Goal: Task Accomplishment & Management: Manage account settings

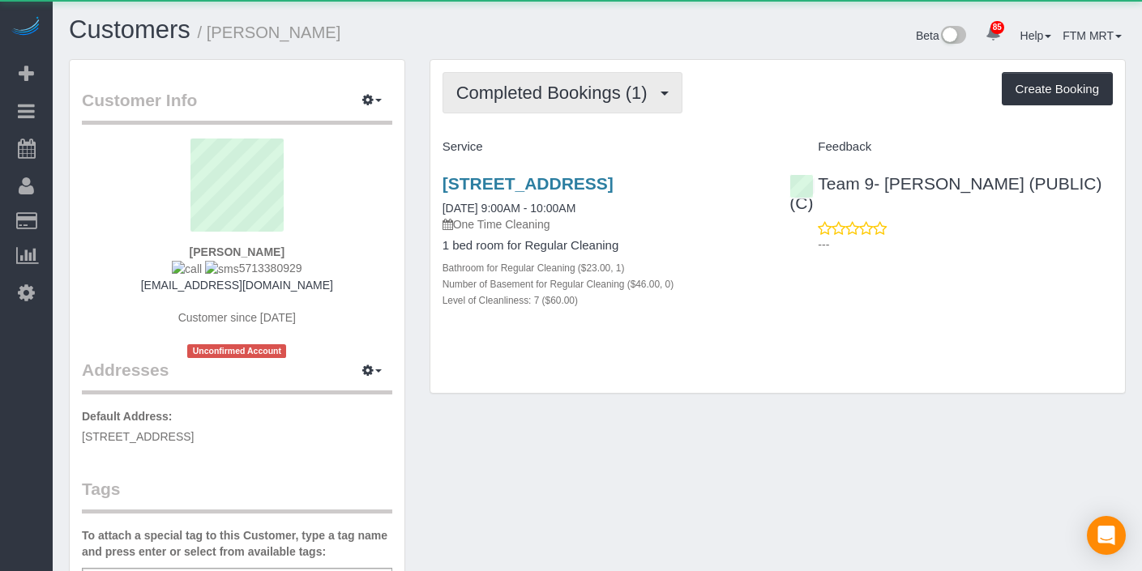
click at [644, 90] on span "Completed Bookings (1)" at bounding box center [555, 93] width 199 height 20
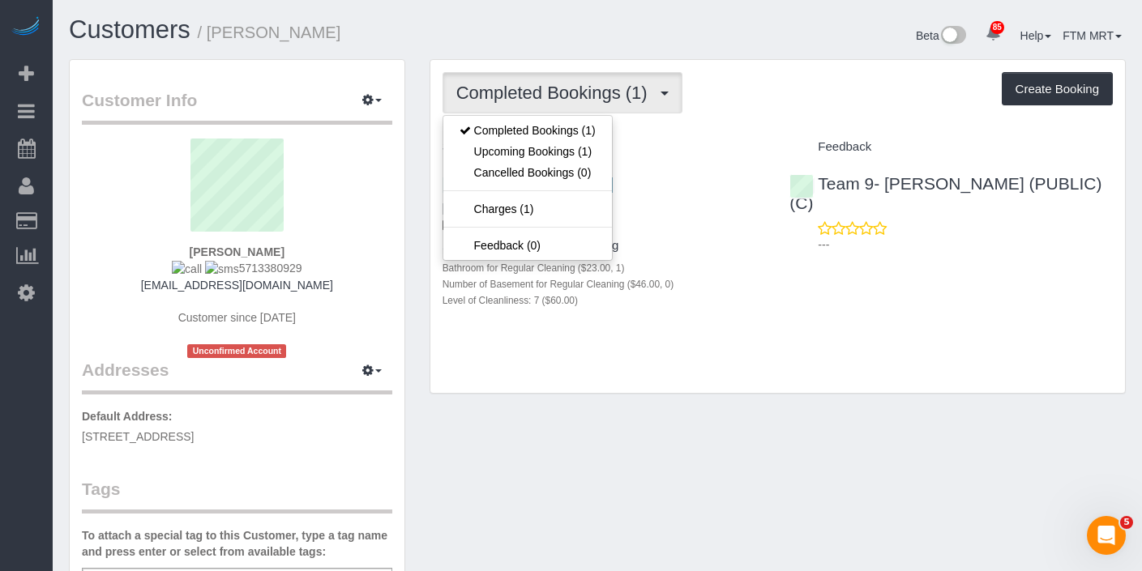
click at [772, 123] on div "Completed Bookings (1) Completed Bookings (1) Upcoming Bookings (1) Cancelled B…" at bounding box center [777, 227] width 695 height 334
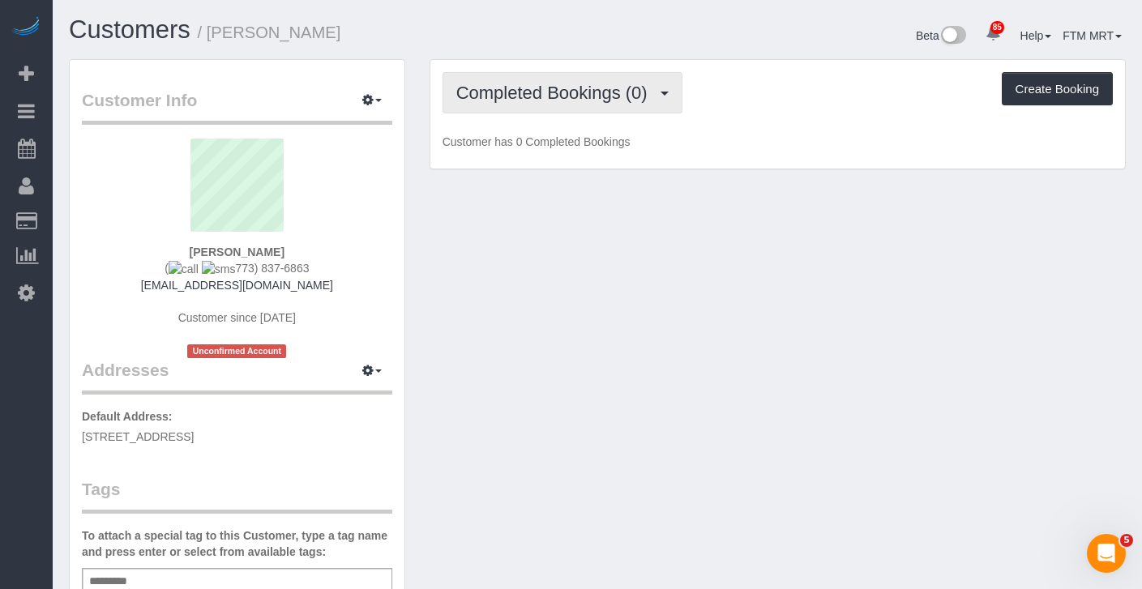
click at [641, 111] on button "Completed Bookings (0)" at bounding box center [563, 92] width 240 height 41
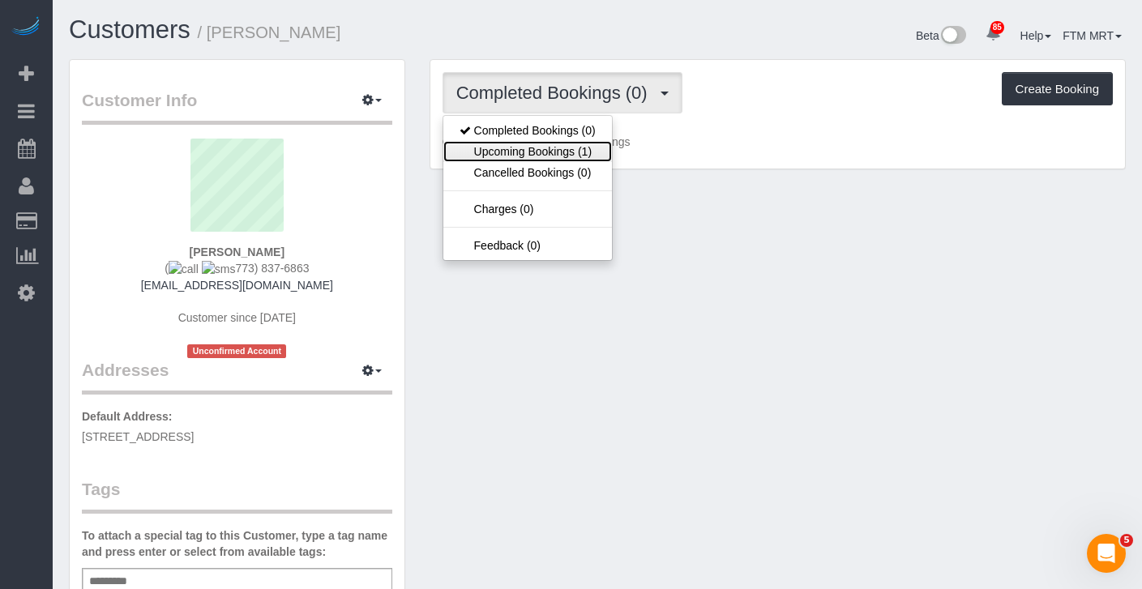
click at [572, 152] on link "Upcoming Bookings (1)" at bounding box center [527, 151] width 169 height 21
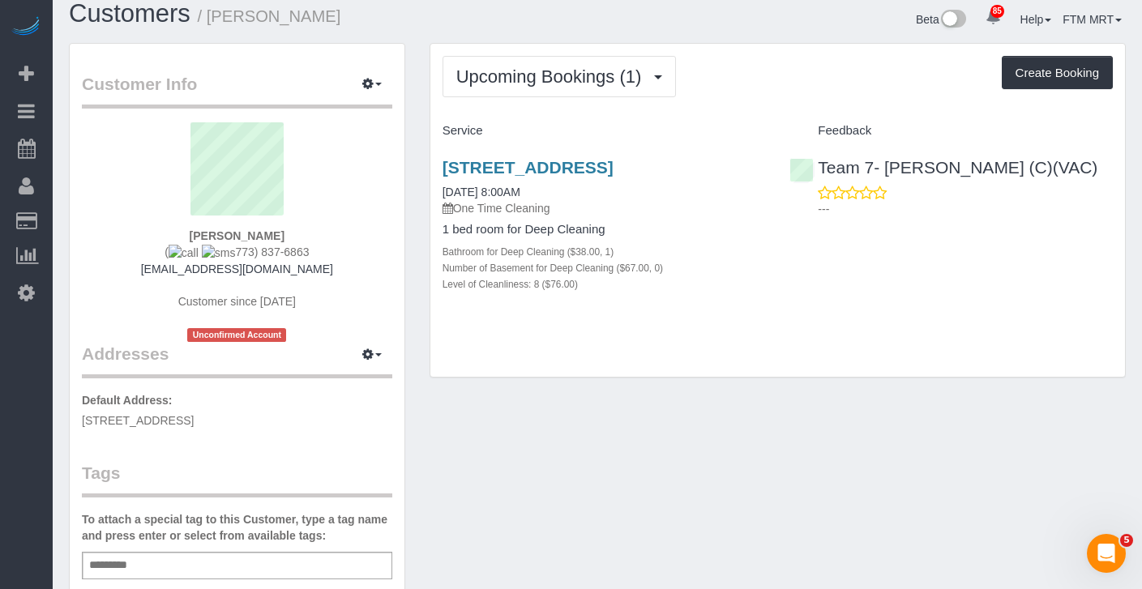
scroll to position [23, 0]
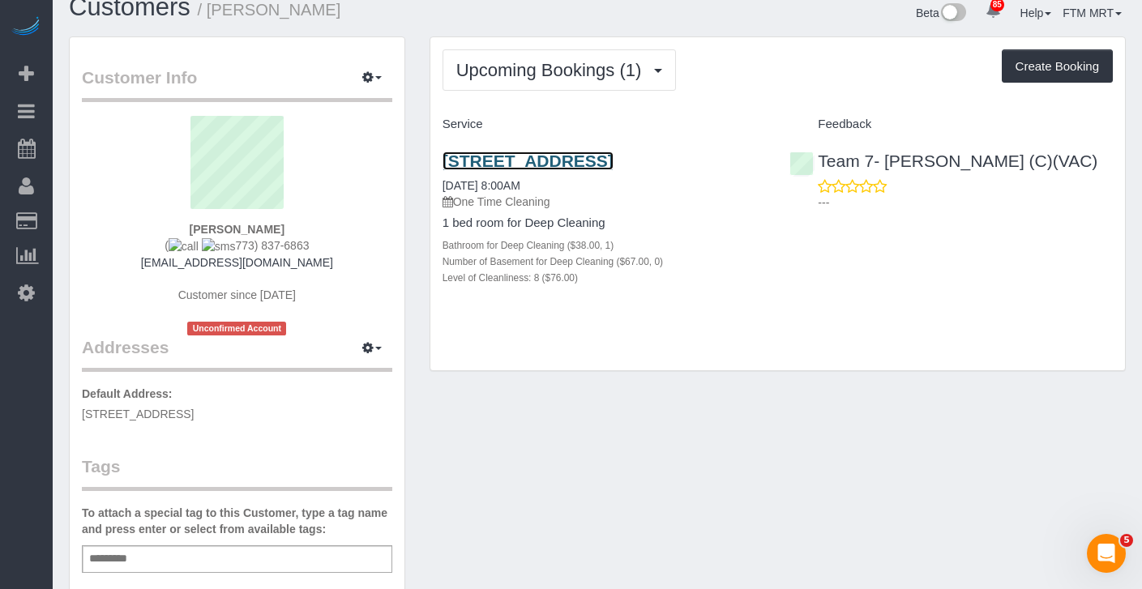
click at [493, 170] on link "[STREET_ADDRESS]" at bounding box center [528, 161] width 171 height 19
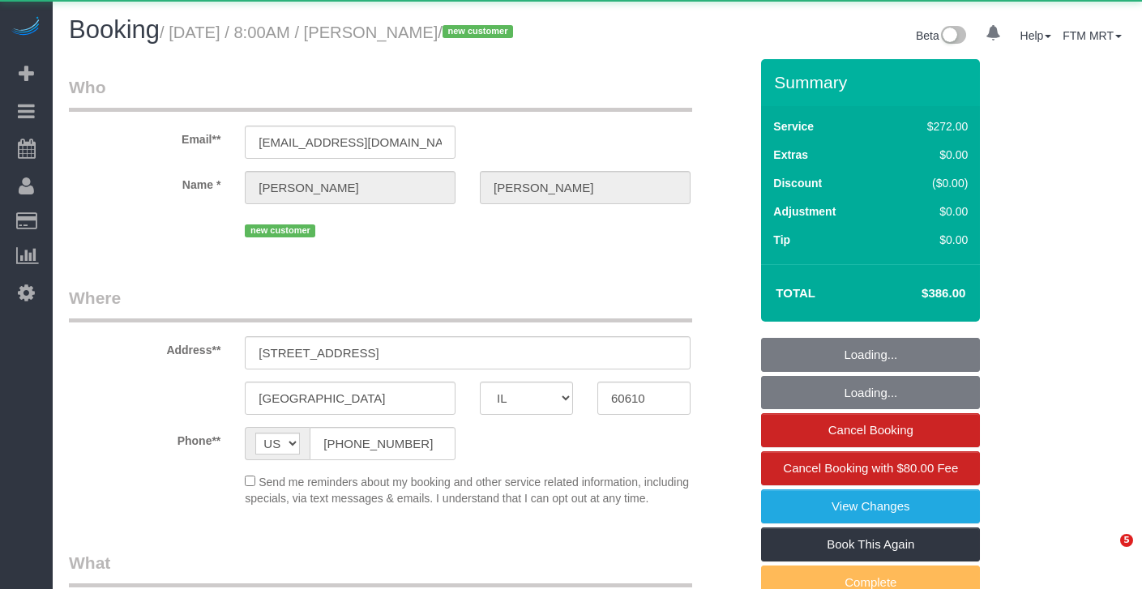
select select "IL"
select select "string:fspay-51fbde71-e2c9-4a19-951c-93641f57c947"
select select "513"
select select "8"
select select "object:974"
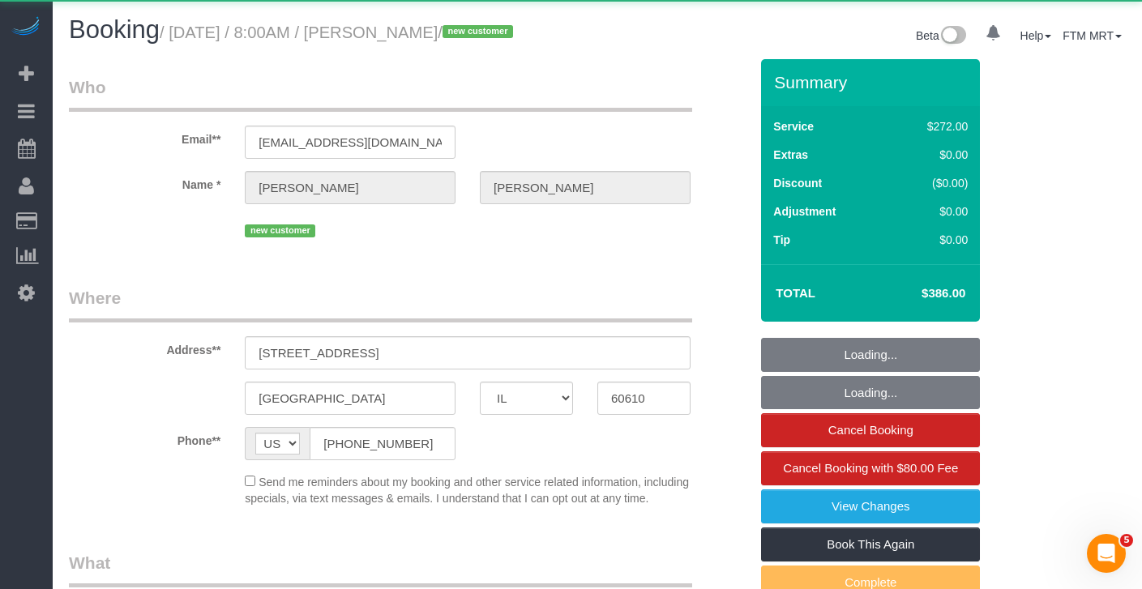
select select "8"
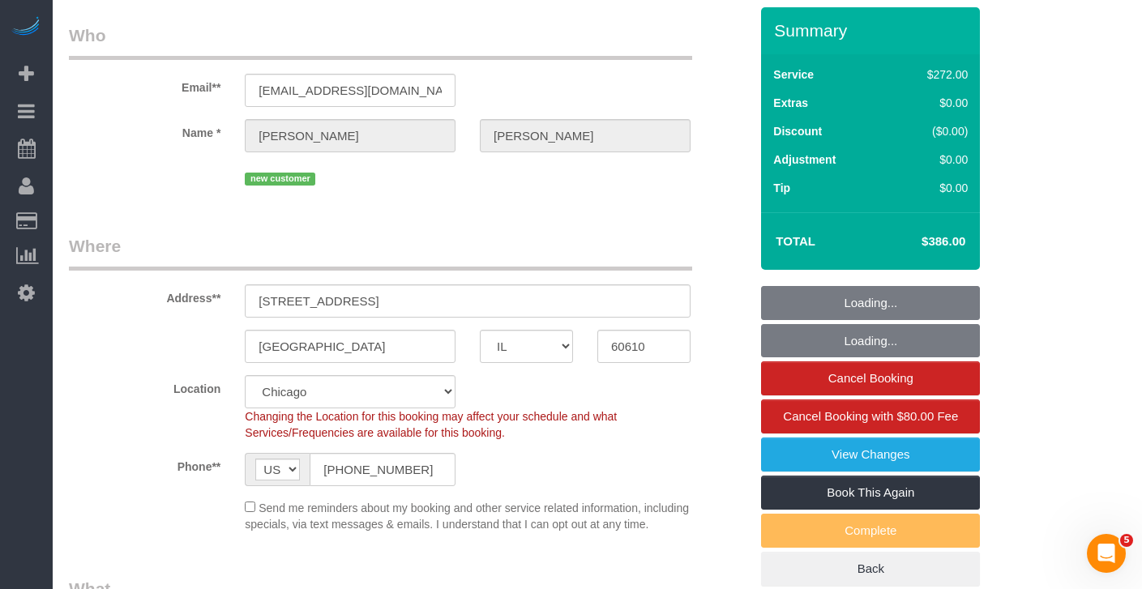
select select "object:1140"
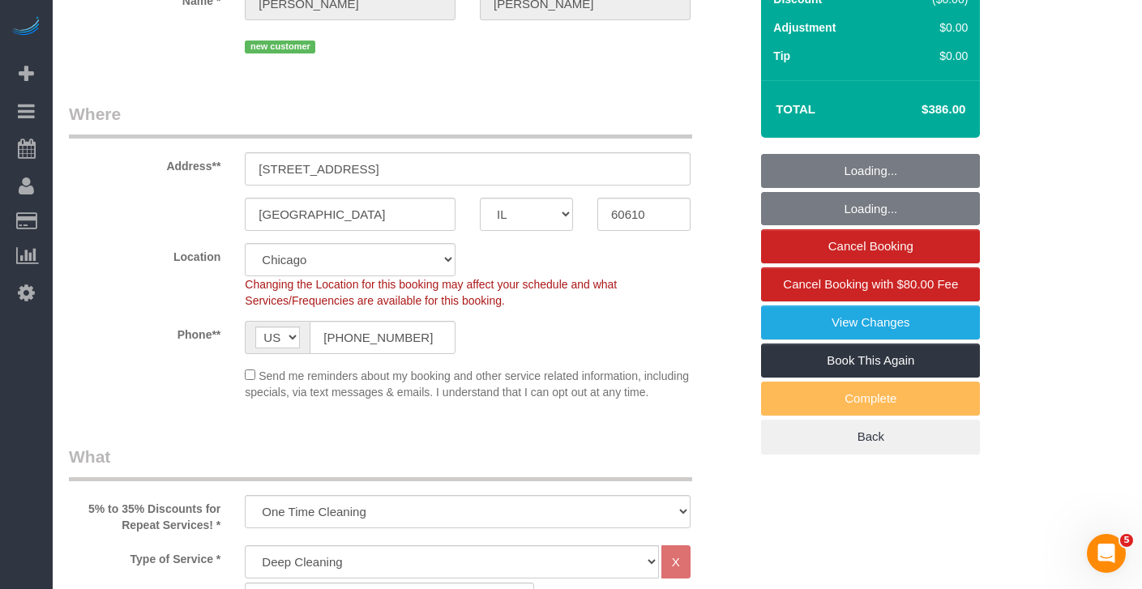
select select "number:1"
select select "number:58"
select select "number:139"
select select "number:106"
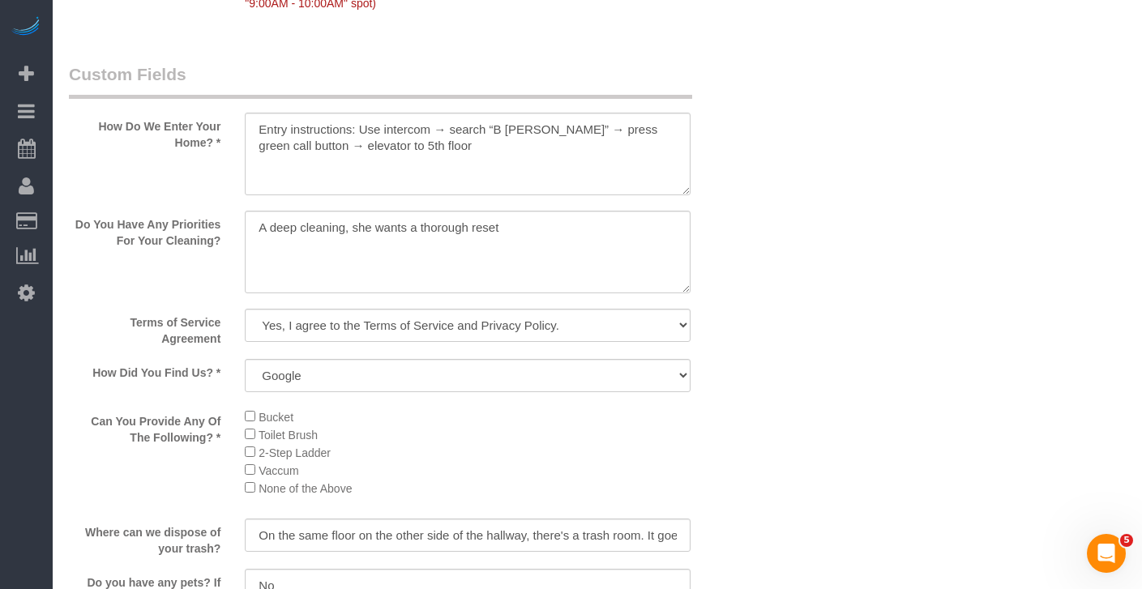
scroll to position [2003, 0]
click at [464, 196] on textarea at bounding box center [468, 154] width 446 height 83
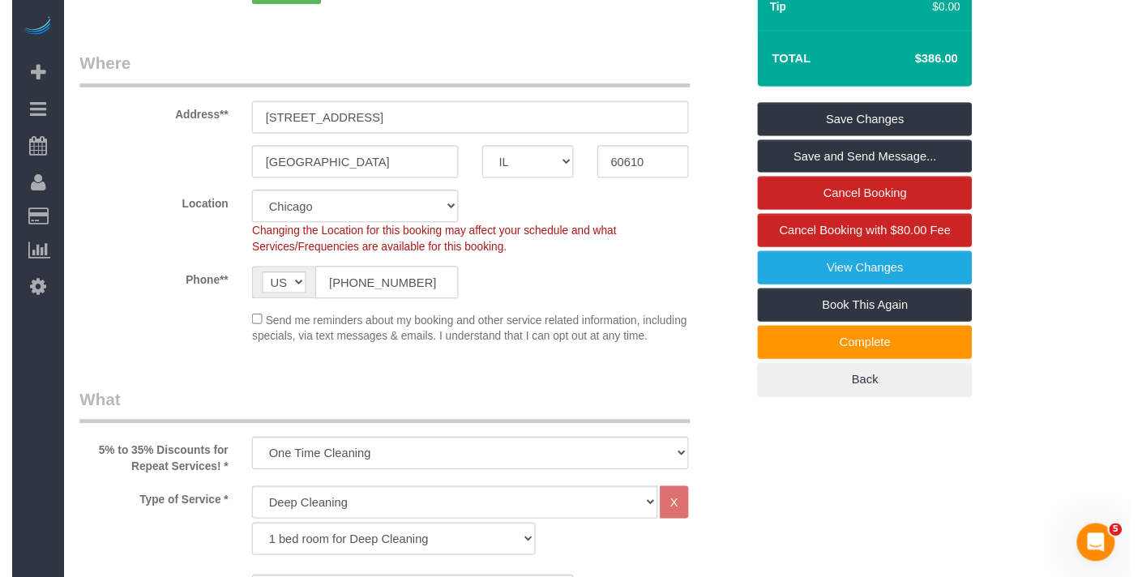
scroll to position [0, 0]
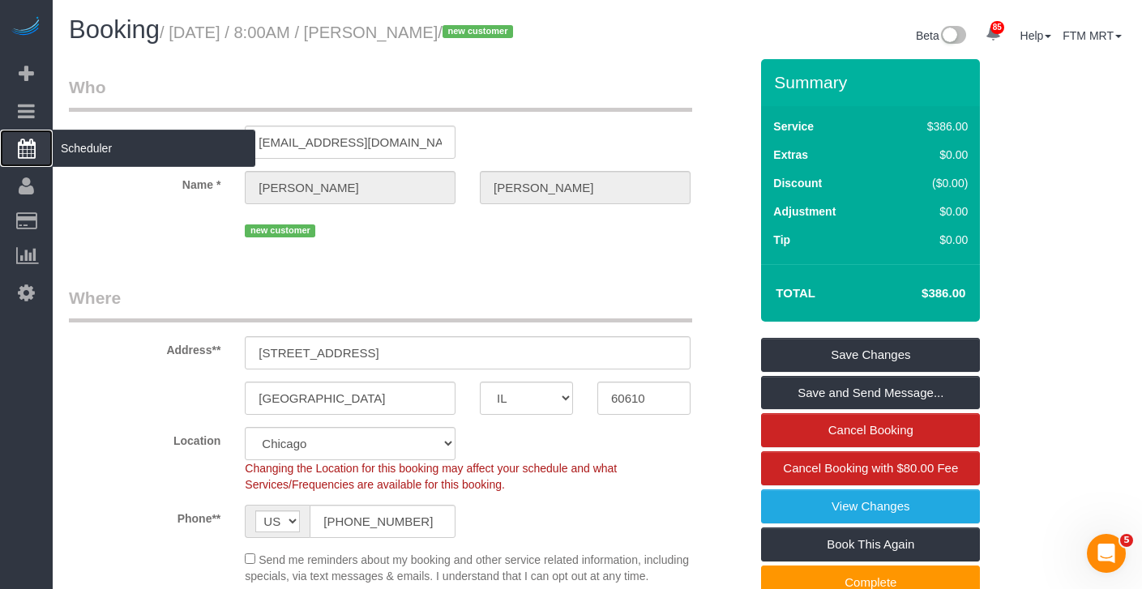
click at [96, 153] on span "Scheduler" at bounding box center [154, 148] width 203 height 37
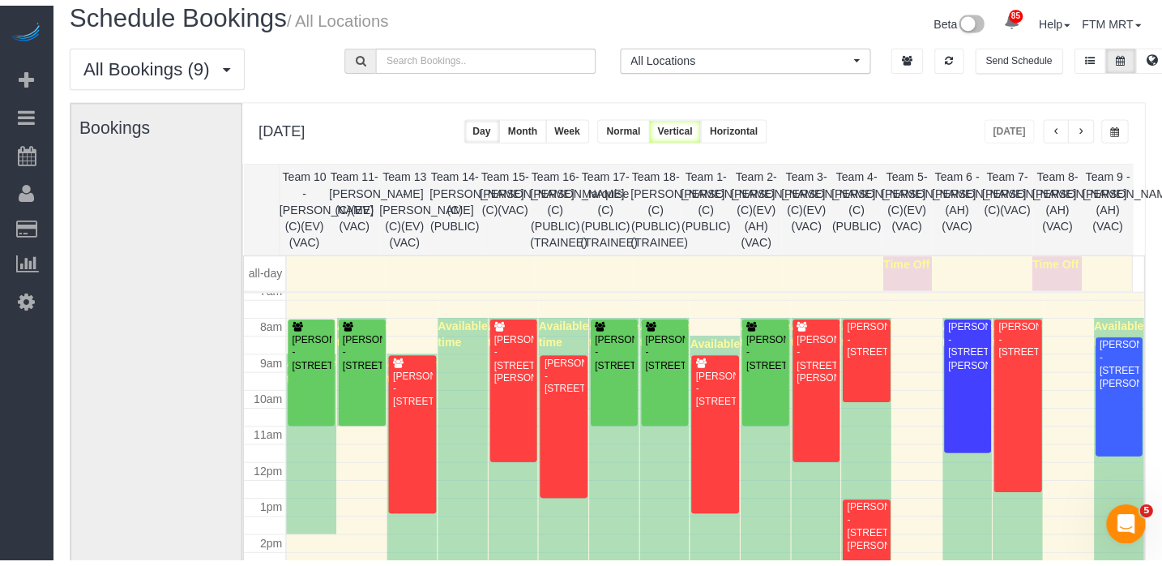
scroll to position [19, 0]
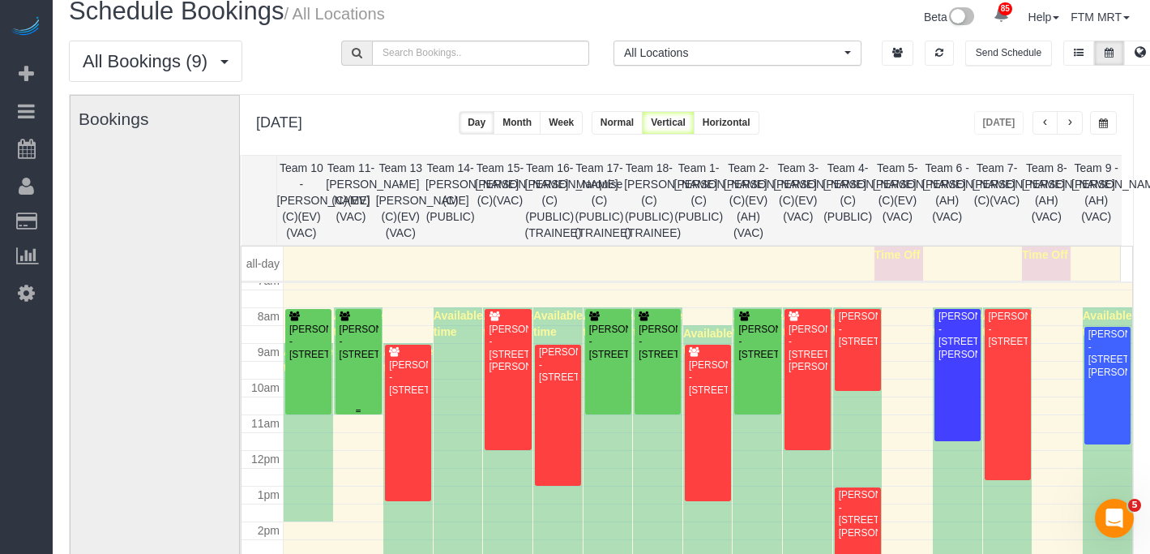
click at [363, 345] on div "Paul Miscinski - 928 Grey Ave, Evanston, IL 60202" at bounding box center [359, 341] width 40 height 37
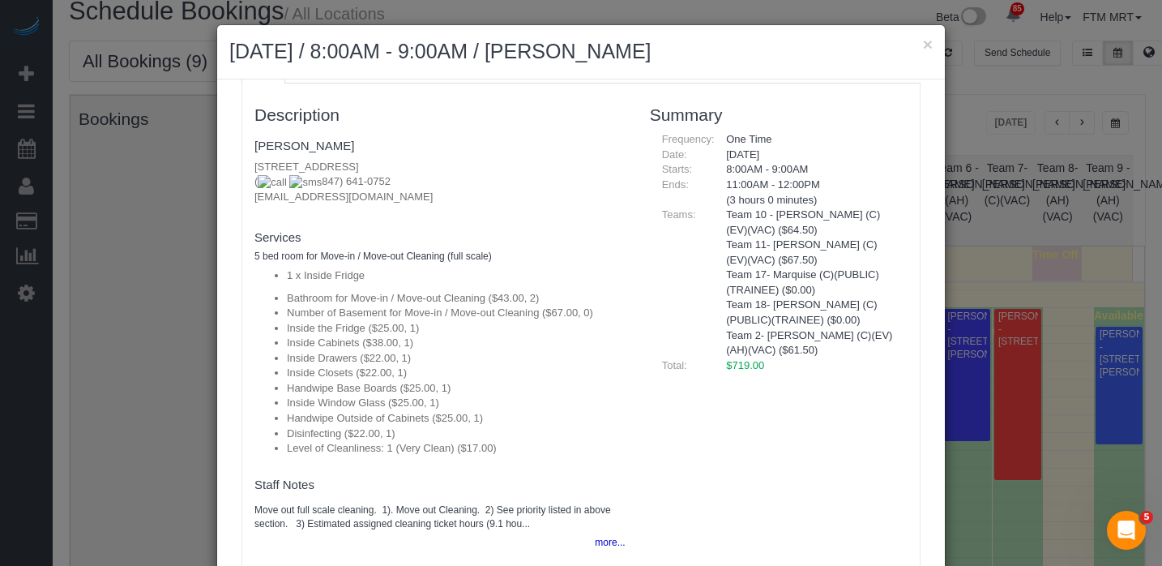
scroll to position [143, 0]
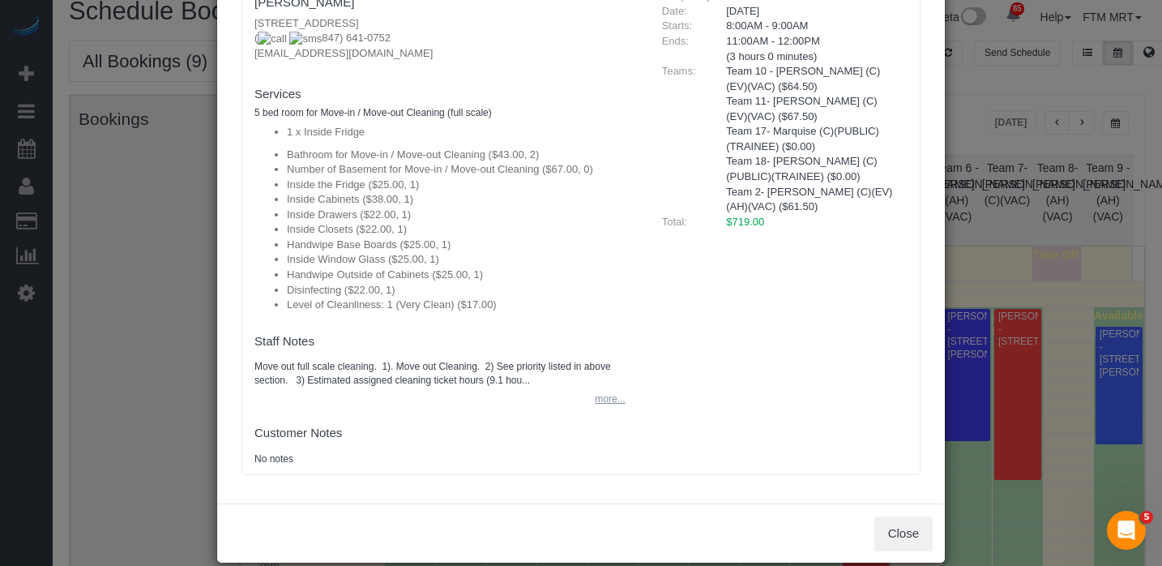
click at [595, 400] on button "more..." at bounding box center [605, 399] width 40 height 24
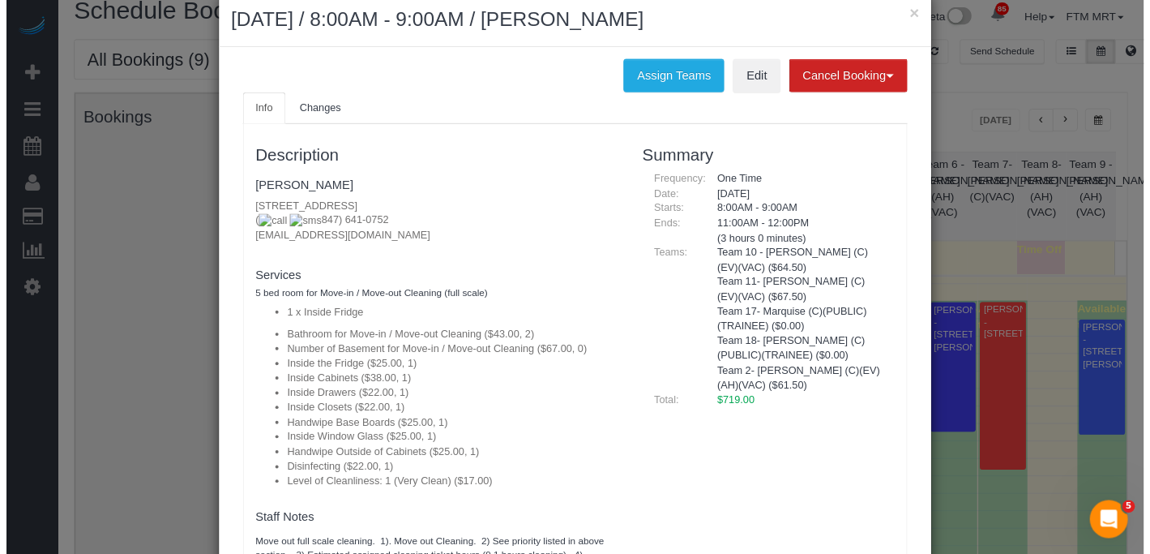
scroll to position [0, 0]
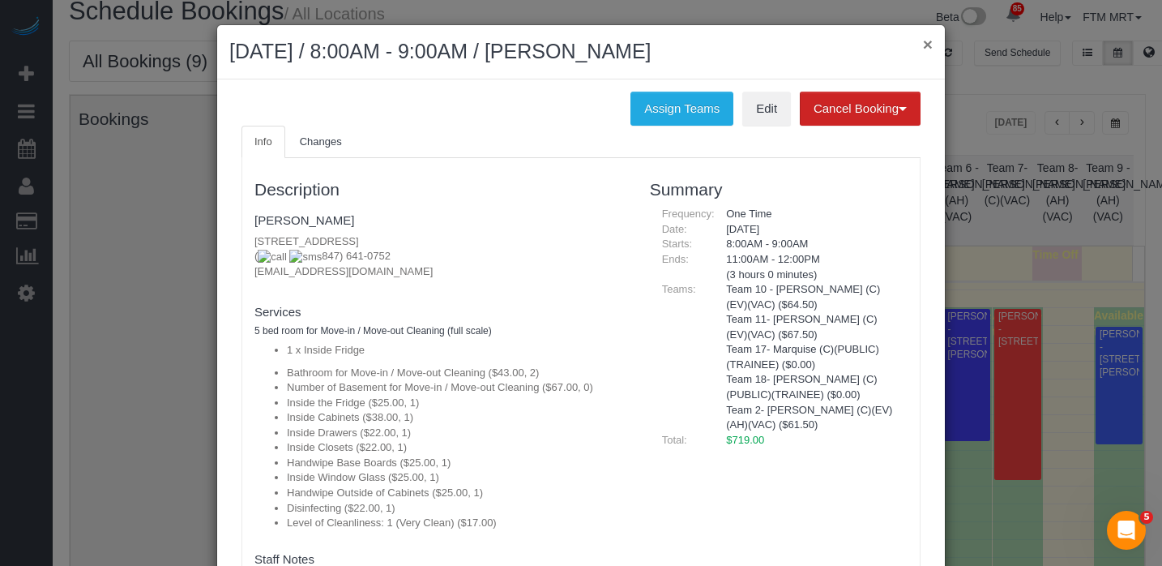
click at [923, 41] on button "×" at bounding box center [928, 44] width 10 height 17
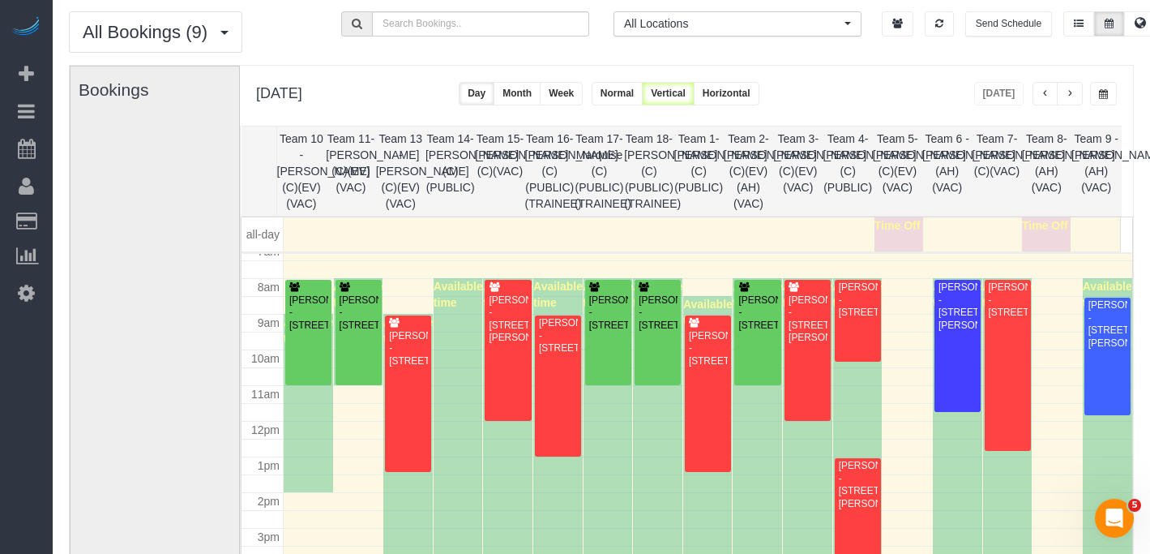
scroll to position [53, 0]
